Goal: Task Accomplishment & Management: Manage account settings

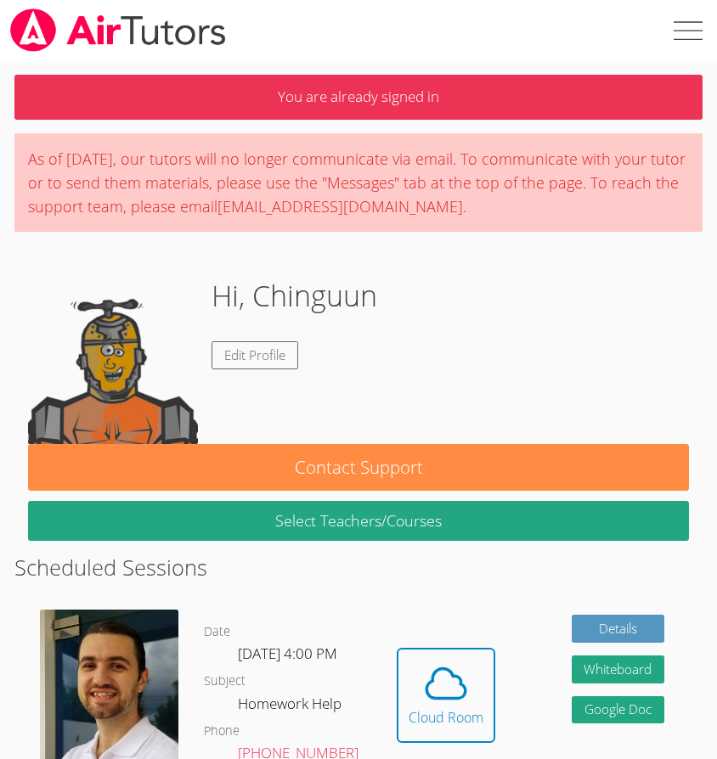
click at [696, 36] on label at bounding box center [686, 30] width 61 height 61
click at [696, 36] on input "checkbox" at bounding box center [686, 30] width 61 height 61
checkbox input "true"
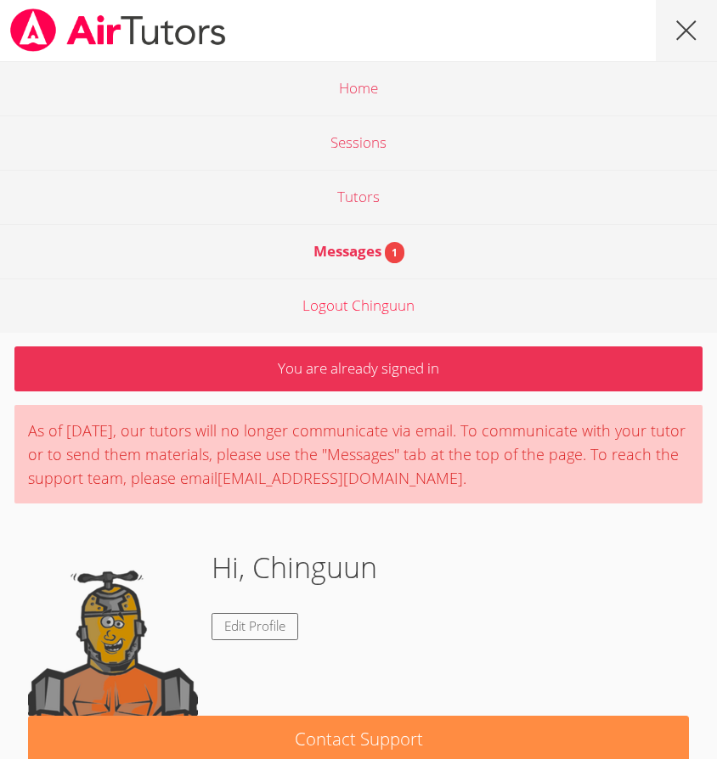
click at [364, 306] on link "Logout Chinguun" at bounding box center [358, 306] width 717 height 54
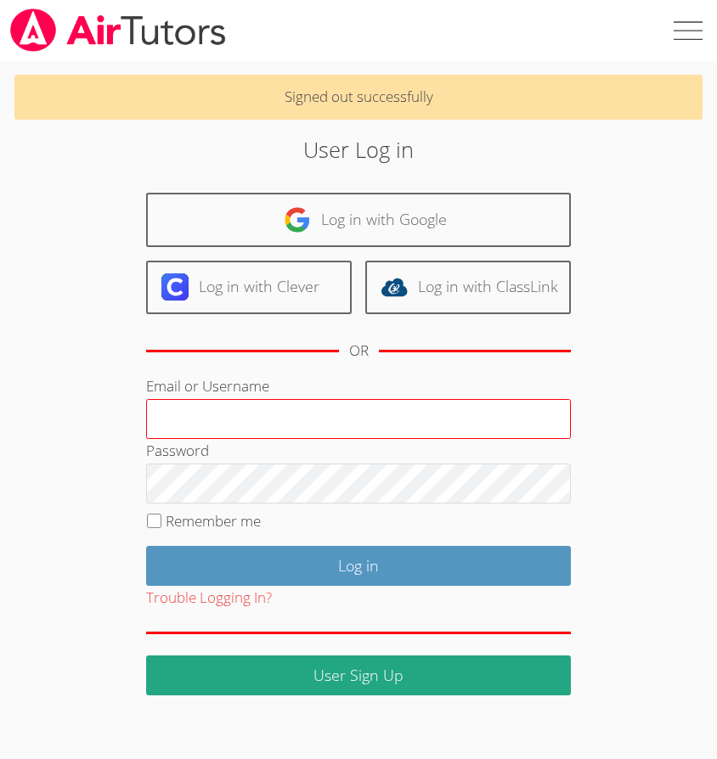
click at [229, 421] on input "Email or Username" at bounding box center [358, 419] width 425 height 41
